Goal: Find specific page/section: Find specific page/section

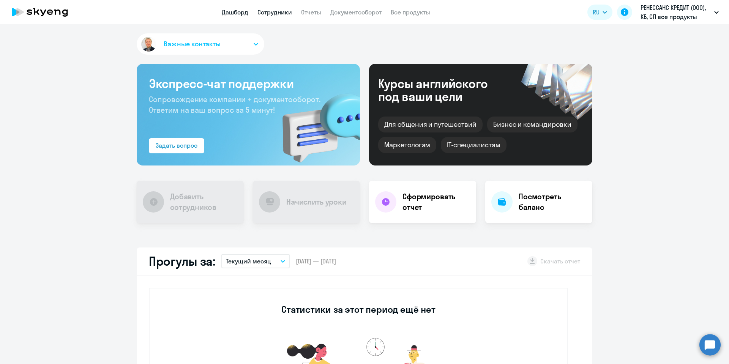
click at [269, 14] on link "Сотрудники" at bounding box center [275, 12] width 35 height 8
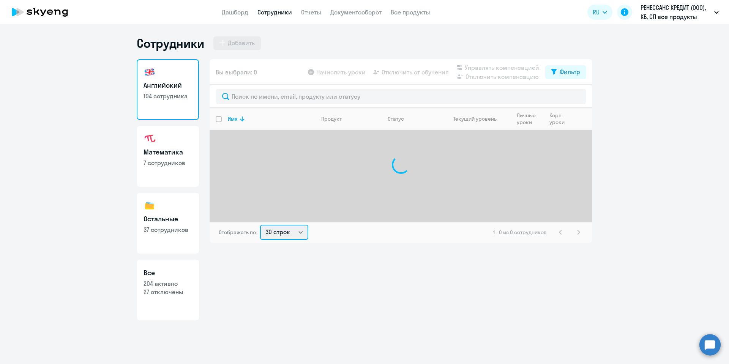
click at [304, 236] on select "30 строк 50 строк 100 строк" at bounding box center [284, 232] width 48 height 15
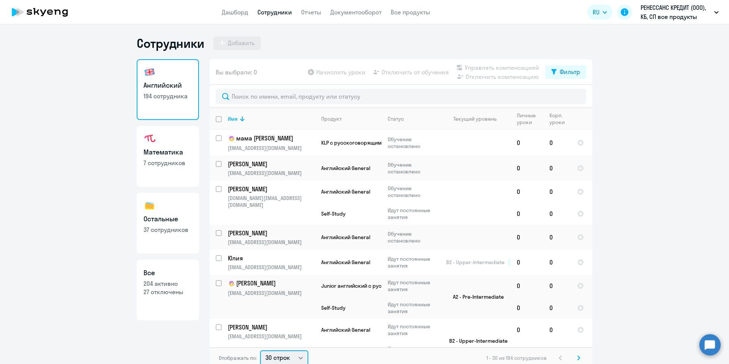
select select "100"
click at [260, 351] on select "30 строк 50 строк 100 строк" at bounding box center [284, 358] width 48 height 15
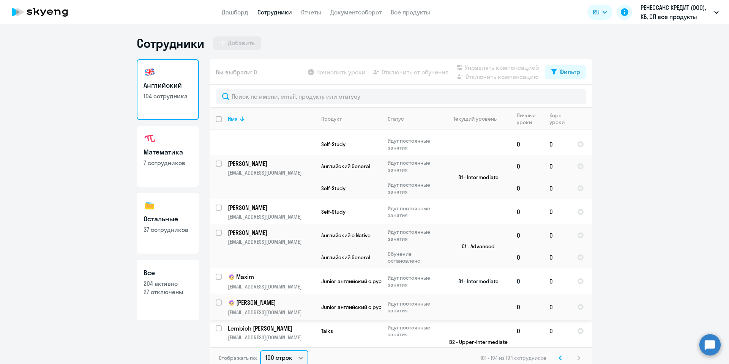
scroll to position [1709, 0]
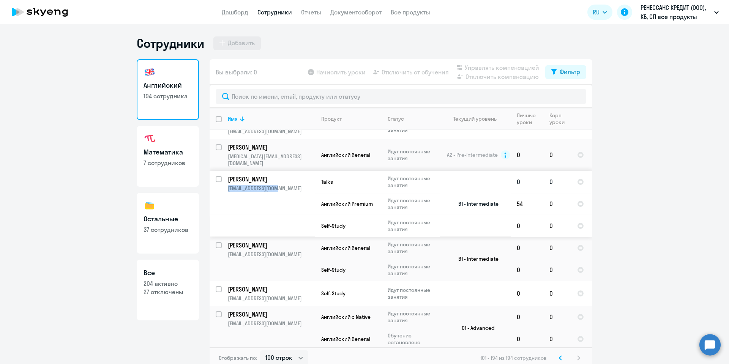
copy p "tarnado97@yandex.ru"
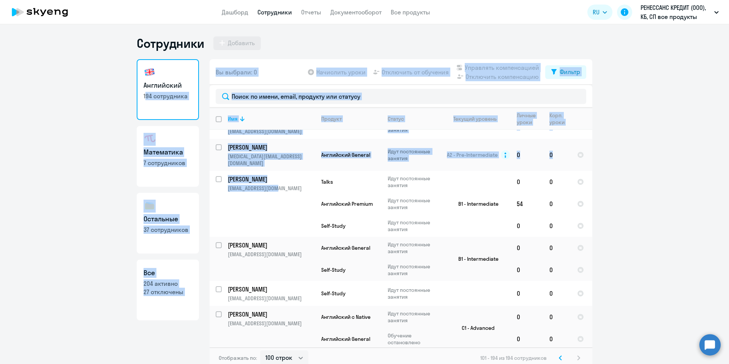
drag, startPoint x: 284, startPoint y: 148, endPoint x: 92, endPoint y: 126, distance: 193.9
click at [92, 126] on ng-component "Сотрудники Добавить Английский 194 сотрудника Математика 7 сотрудников Остальны…" at bounding box center [364, 202] width 729 height 333
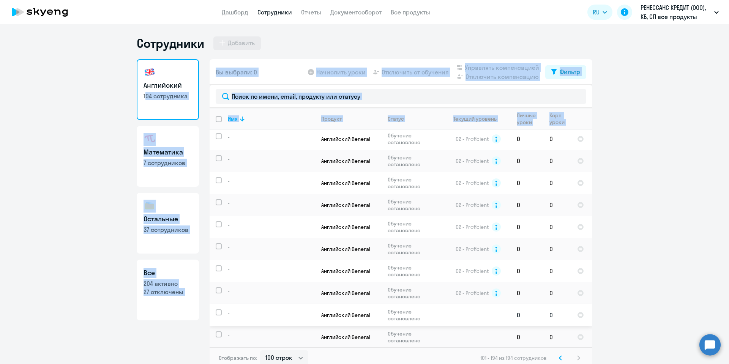
scroll to position [2526, 0]
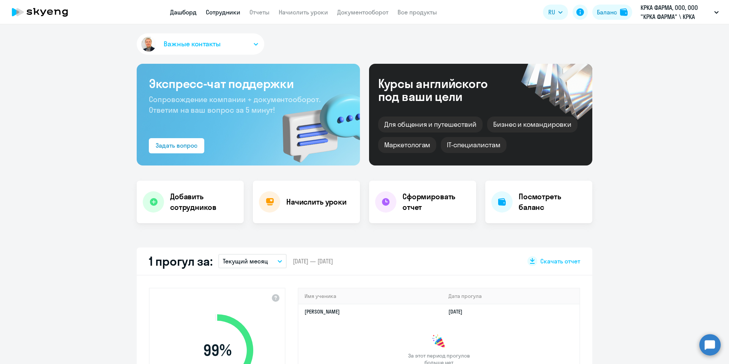
click at [237, 13] on link "Сотрудники" at bounding box center [223, 12] width 35 height 8
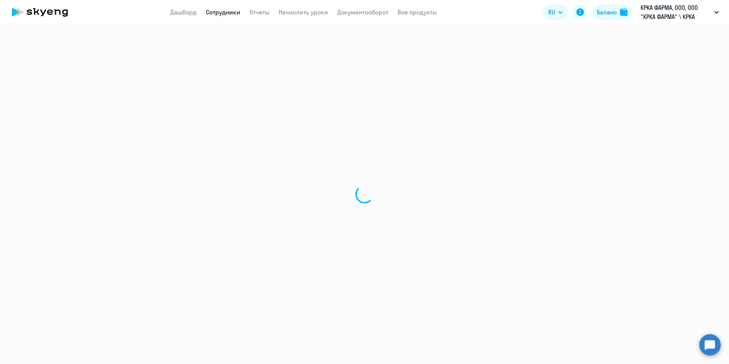
select select "30"
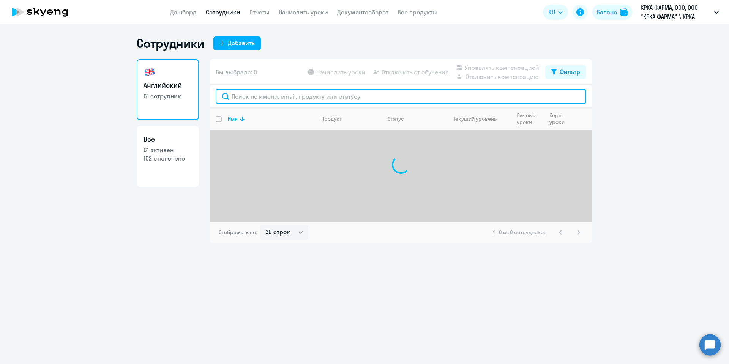
click at [262, 97] on input "text" at bounding box center [401, 96] width 371 height 15
type input "сАЛОГУБ"
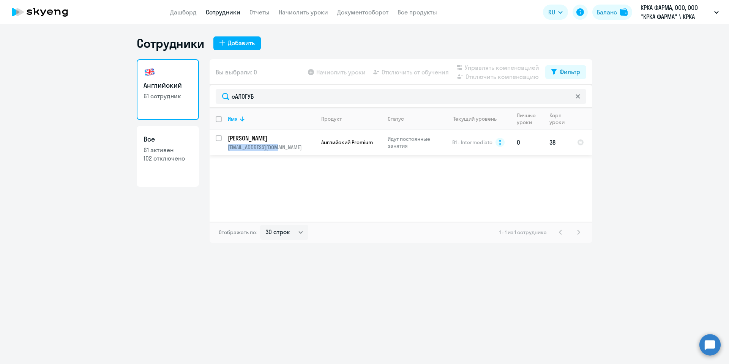
copy p "[EMAIL_ADDRESS][DOMAIN_NAME]"
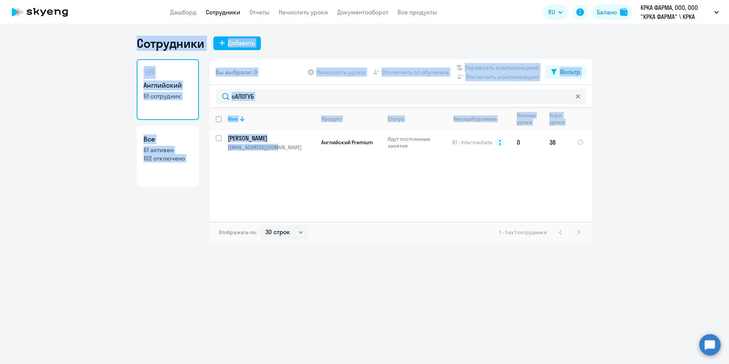
drag, startPoint x: 293, startPoint y: 148, endPoint x: 0, endPoint y: 40, distance: 311.9
click at [0, 40] on ng-component "Сотрудники Добавить Английский 61 сотрудник Все 61 активен 102 отключено Вы выб…" at bounding box center [364, 139] width 729 height 207
